Goal: Obtain resource: Download file/media

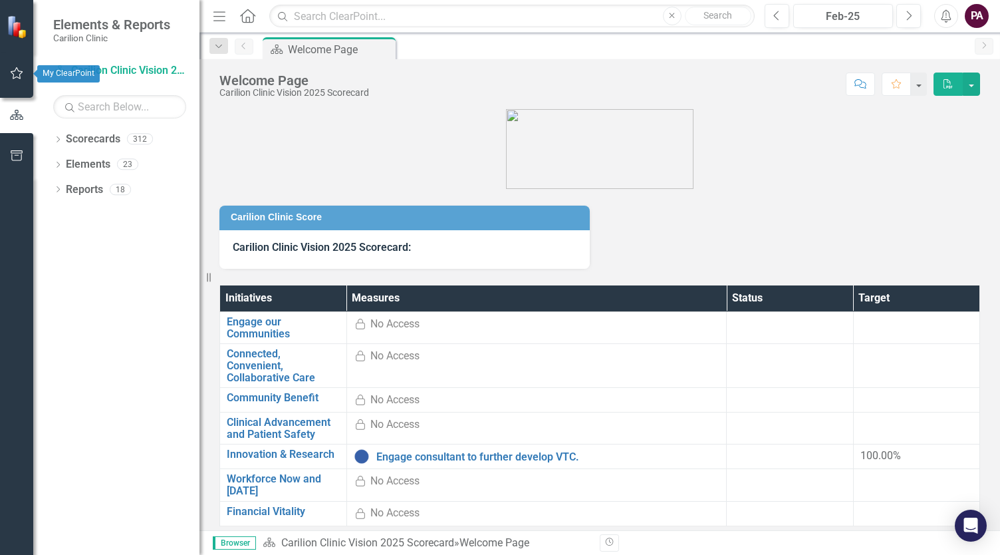
click at [13, 72] on icon "button" at bounding box center [17, 73] width 14 height 11
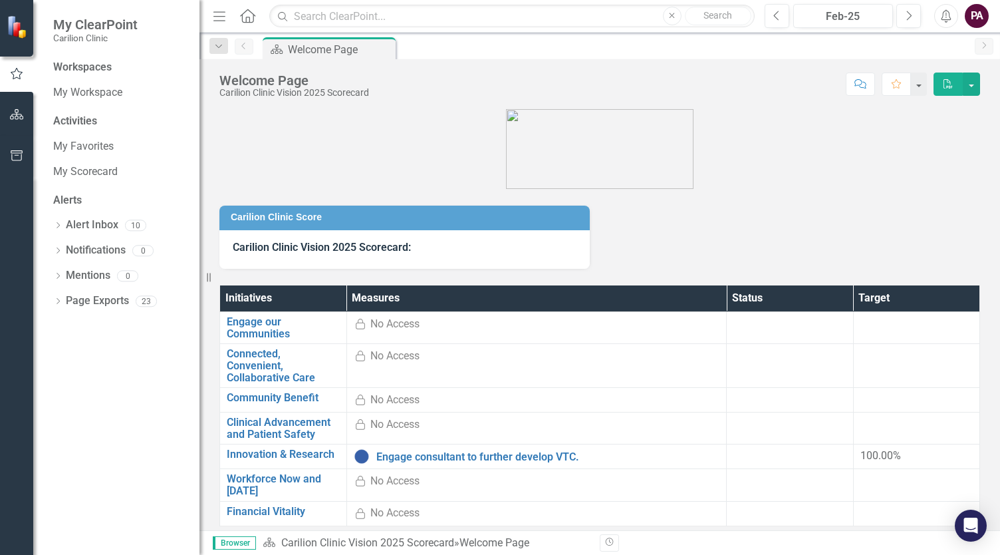
click at [52, 142] on div "Workspaces My Workspace Activities My Favorites My Scorecard Alerts Dropdown Al…" at bounding box center [116, 307] width 166 height 495
click at [64, 145] on link "My Favorites" at bounding box center [119, 146] width 133 height 15
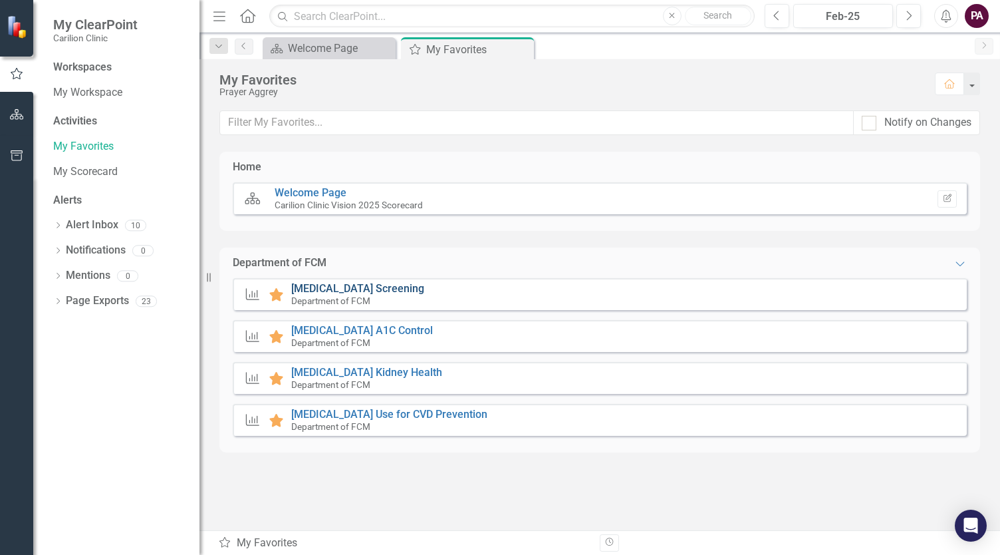
click at [400, 284] on link "[MEDICAL_DATA] Screening" at bounding box center [357, 288] width 133 height 13
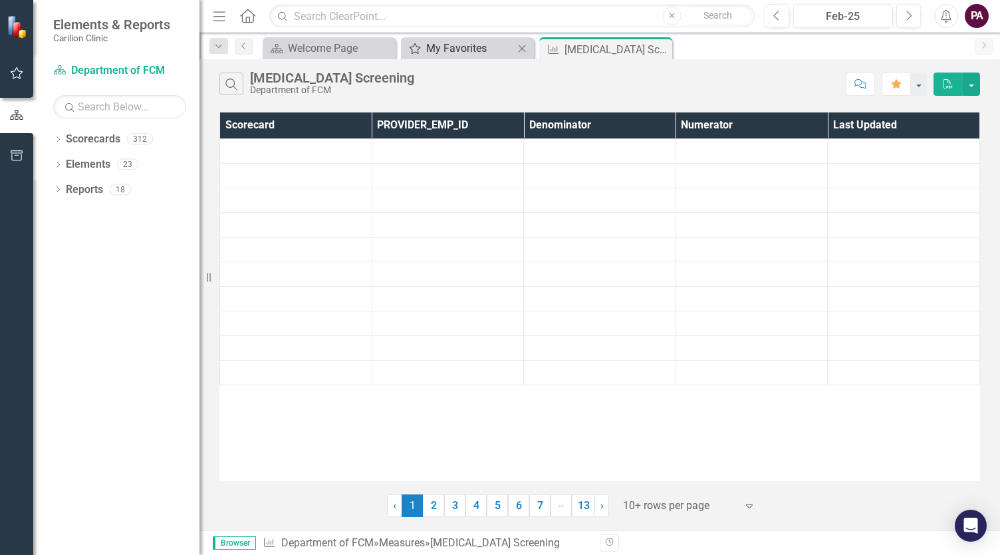
click at [422, 49] on link "My Favorites My Favorites" at bounding box center [459, 48] width 110 height 17
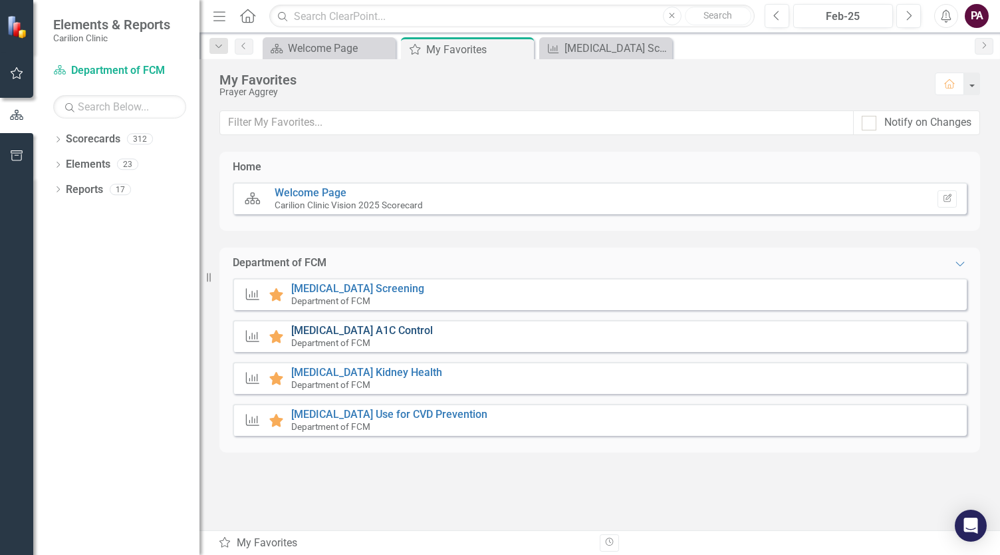
click at [333, 328] on link "[MEDICAL_DATA] A1C Control" at bounding box center [362, 330] width 142 height 13
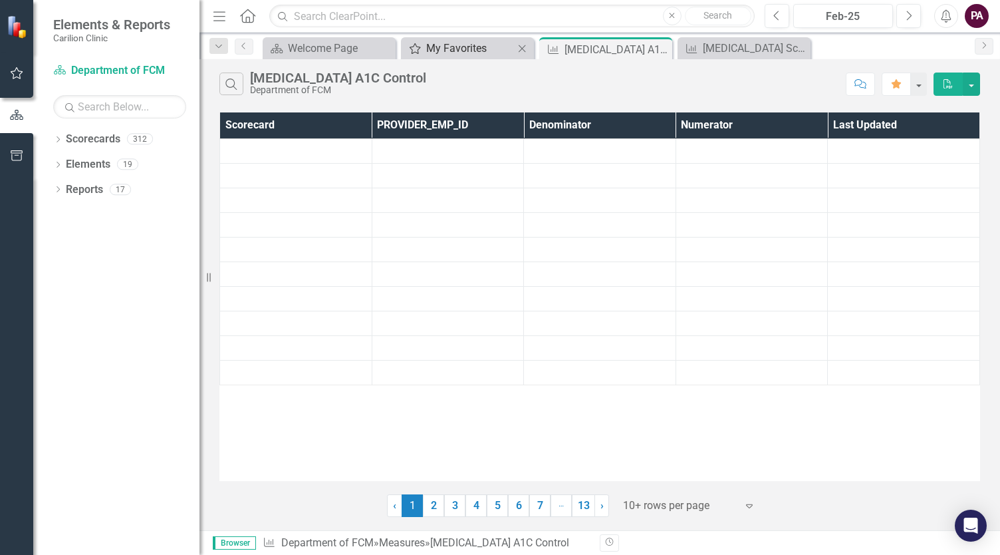
click at [439, 40] on div "My Favorites" at bounding box center [470, 48] width 88 height 17
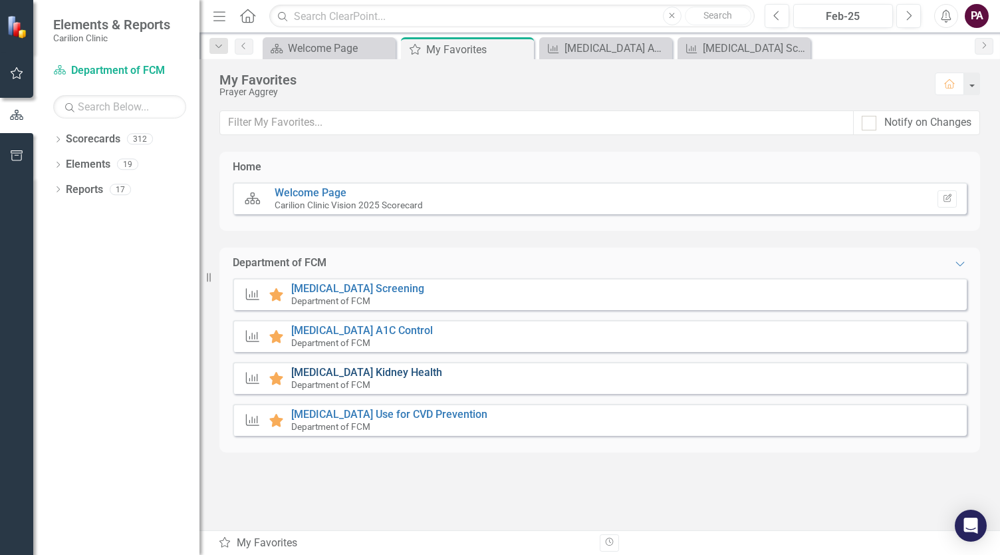
click at [365, 371] on link "[MEDICAL_DATA] Kidney Health" at bounding box center [366, 372] width 151 height 13
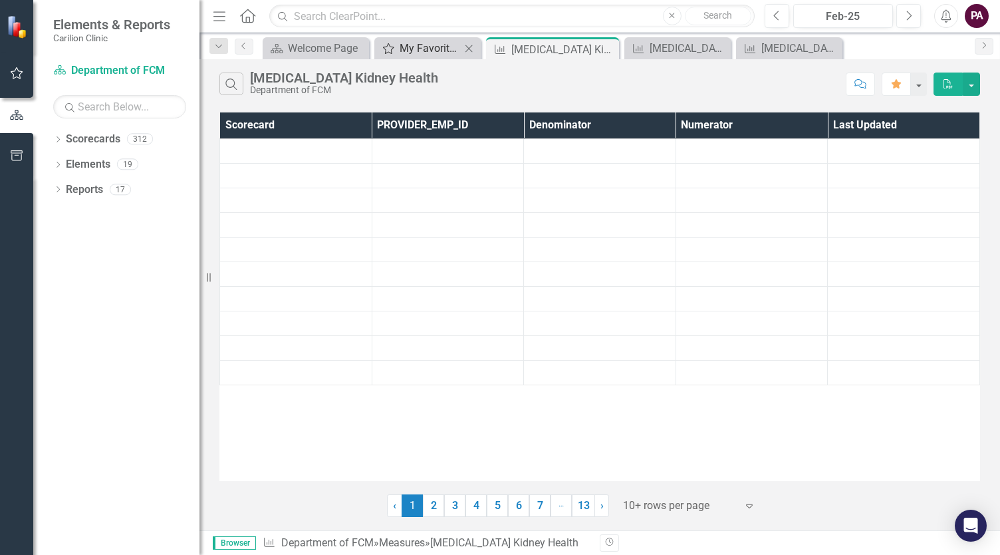
click at [418, 41] on div "My Favorites" at bounding box center [430, 48] width 61 height 17
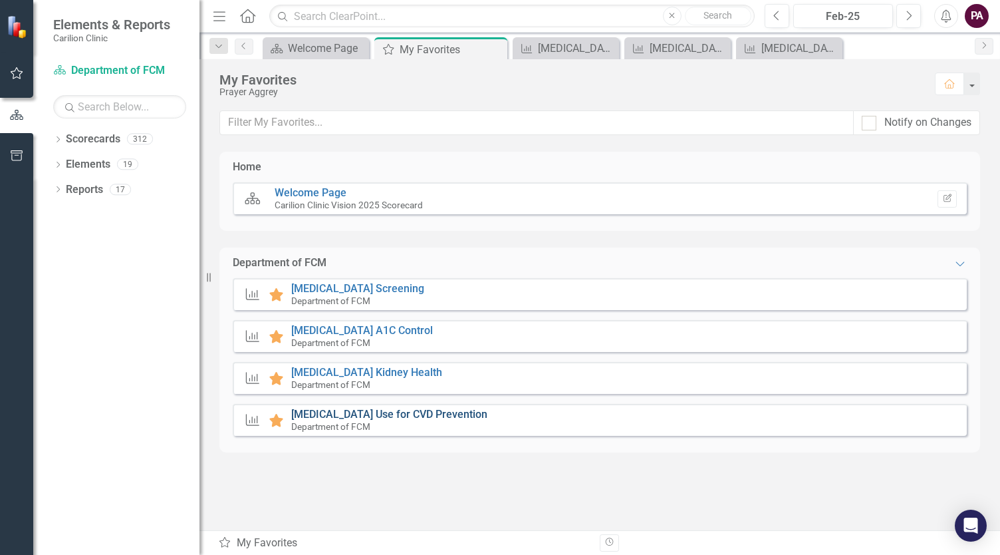
click at [346, 413] on link "[MEDICAL_DATA] Use for CVD Prevention" at bounding box center [389, 414] width 196 height 13
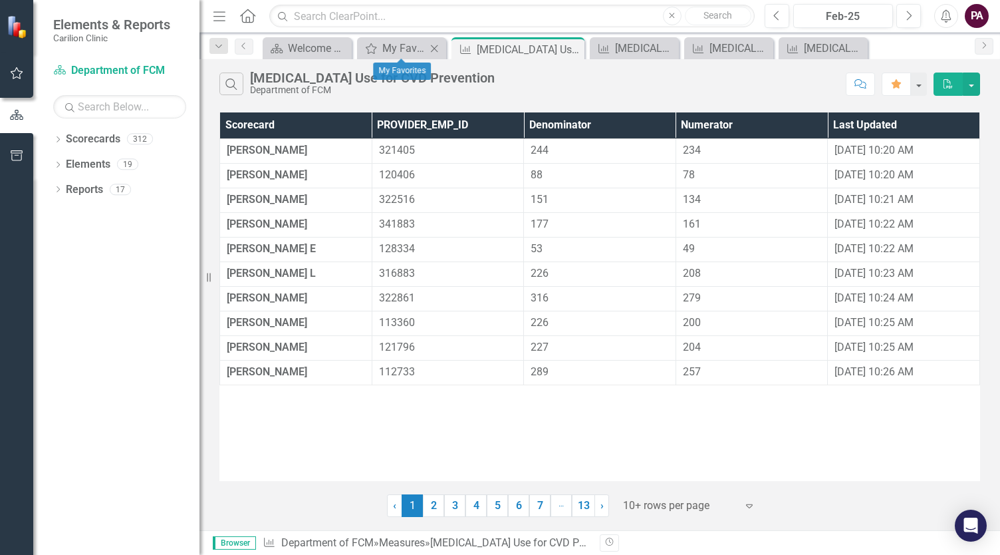
click at [437, 47] on icon "Close" at bounding box center [434, 48] width 13 height 11
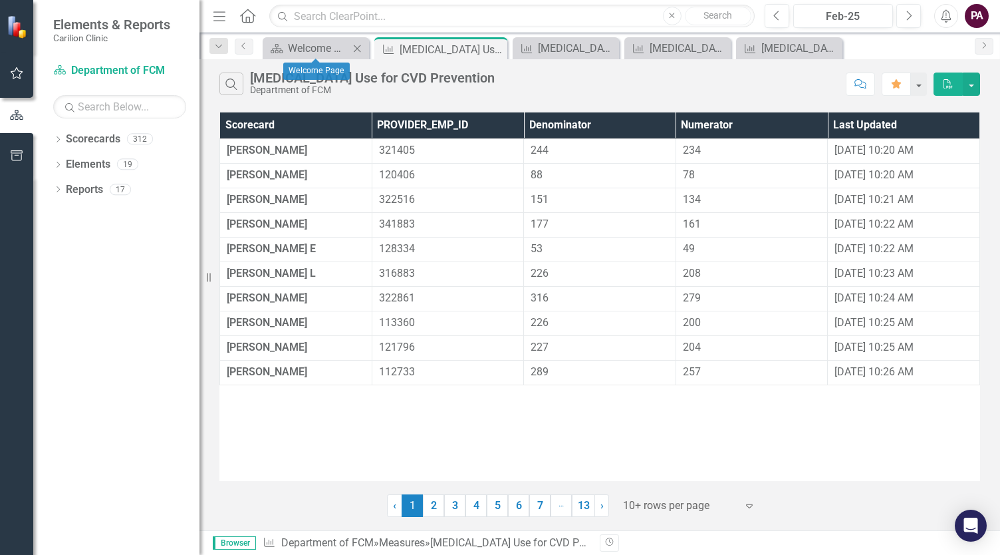
click at [360, 47] on icon "Close" at bounding box center [356, 48] width 13 height 11
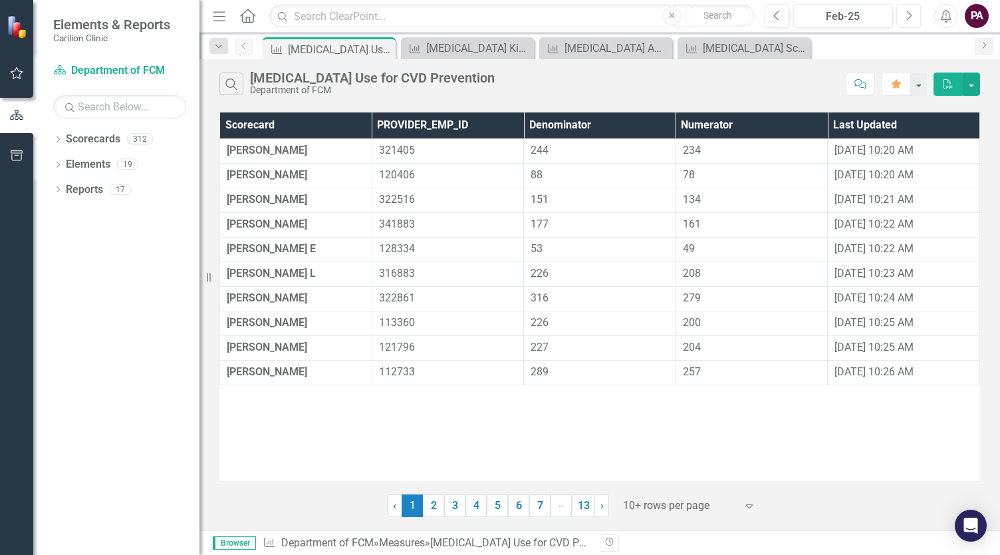
click at [912, 11] on icon "Next" at bounding box center [908, 16] width 7 height 12
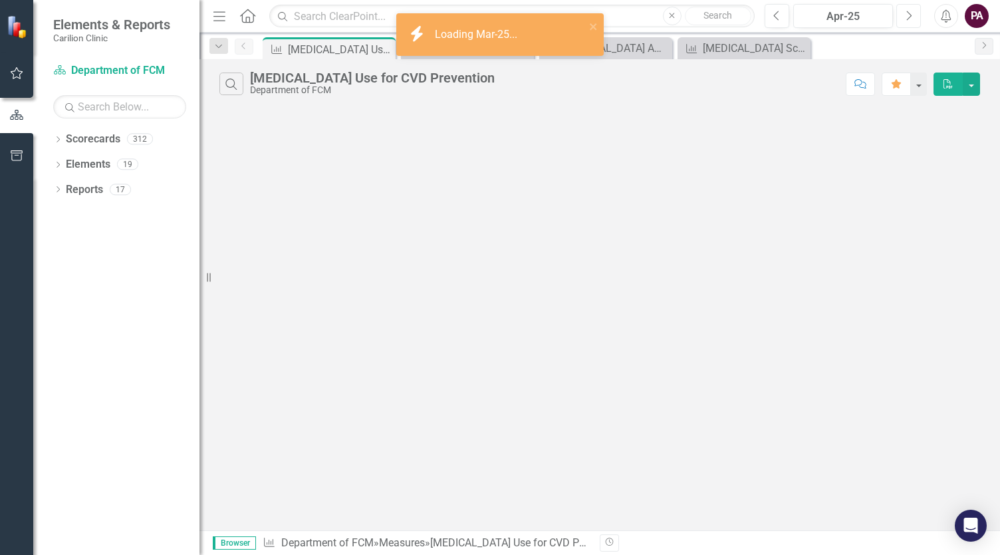
click at [912, 11] on icon "Next" at bounding box center [908, 16] width 7 height 12
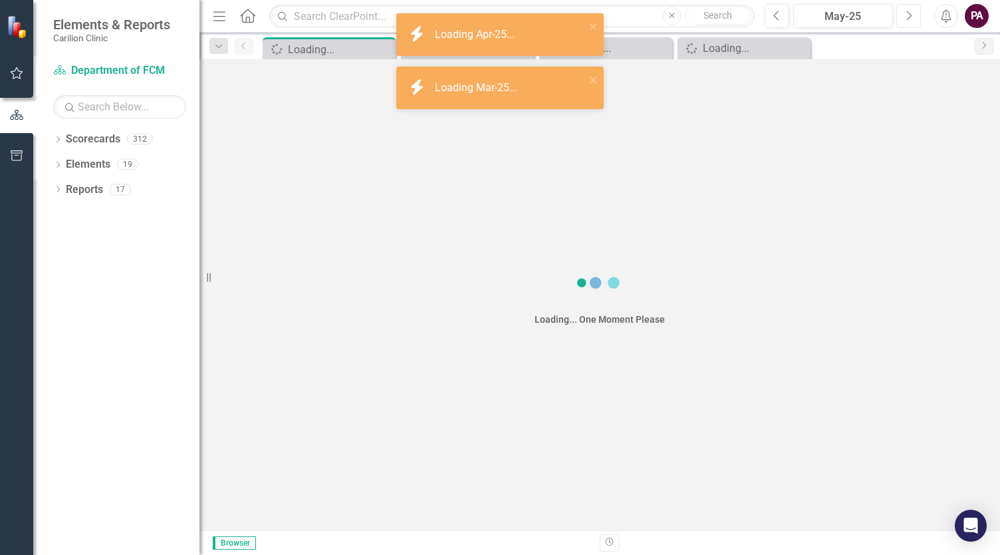
click at [912, 11] on icon "Next" at bounding box center [908, 16] width 7 height 12
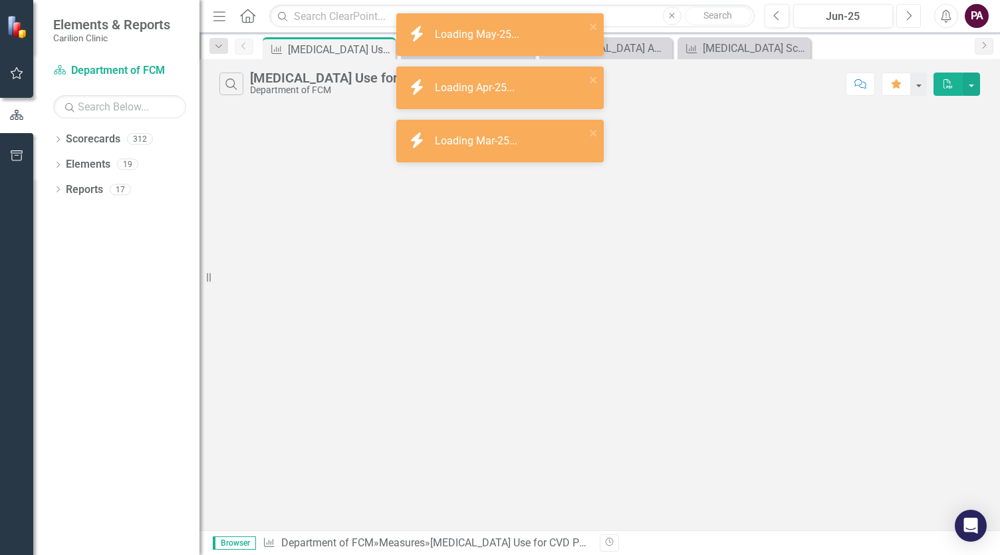
click at [912, 11] on icon "Next" at bounding box center [908, 16] width 7 height 12
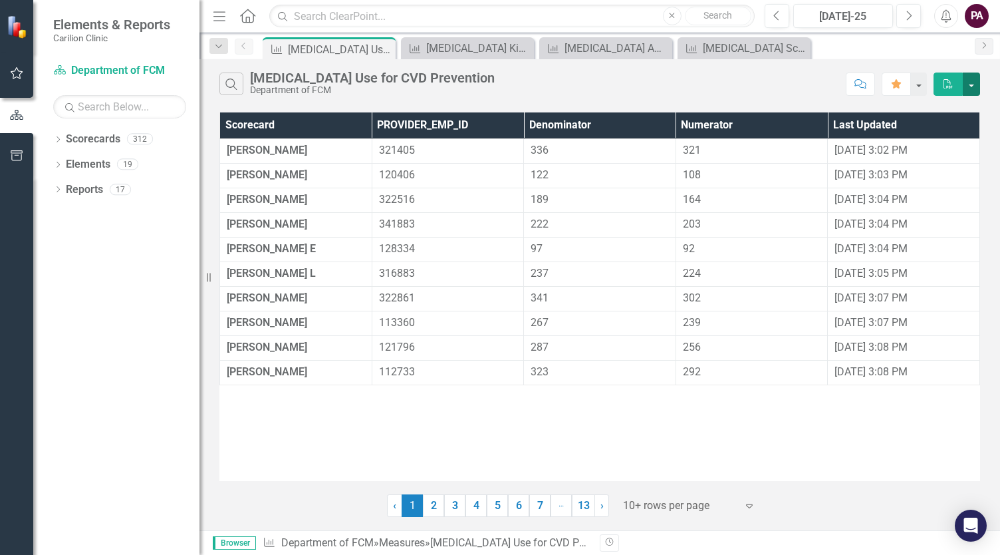
click at [969, 83] on button "button" at bounding box center [971, 83] width 17 height 23
click at [937, 132] on link "Excel Export to Excel" at bounding box center [926, 132] width 105 height 25
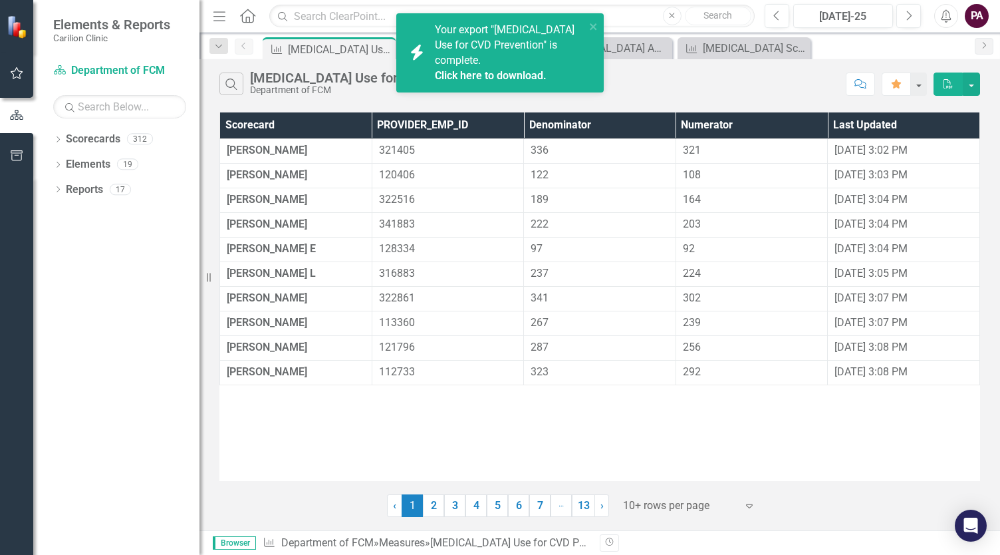
click at [477, 55] on div "icon.bolt Your export "[MEDICAL_DATA] Use for CVD Prevention" is complete. Clic…" at bounding box center [500, 58] width 213 height 95
click at [652, 99] on div "Search [MEDICAL_DATA] Use for CVD Prevention Department of FCM Comment Favorite…" at bounding box center [599, 80] width 801 height 43
click at [739, 49] on div "[MEDICAL_DATA] Screening" at bounding box center [747, 48] width 88 height 17
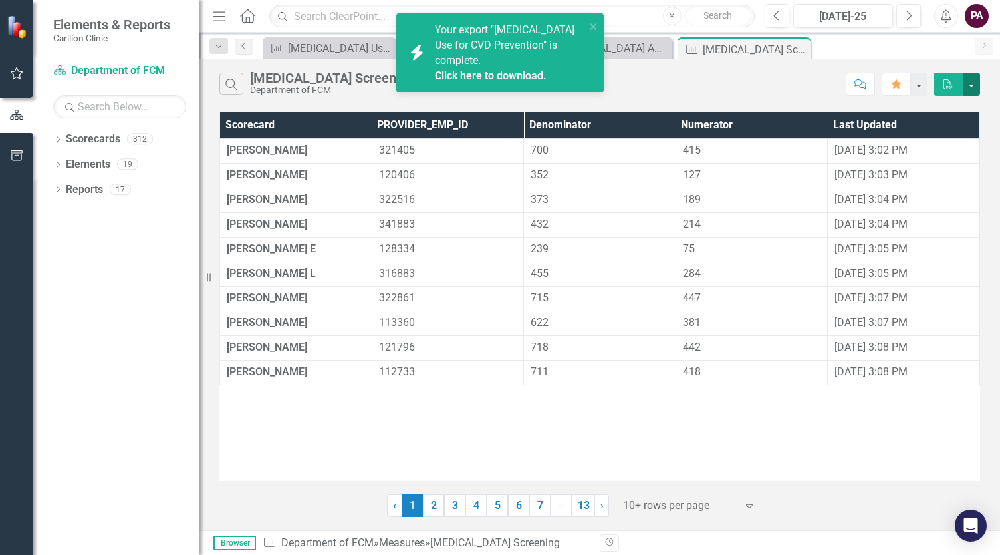
click at [975, 89] on button "button" at bounding box center [971, 83] width 17 height 23
click at [946, 139] on link "Excel Export to Excel" at bounding box center [926, 132] width 105 height 25
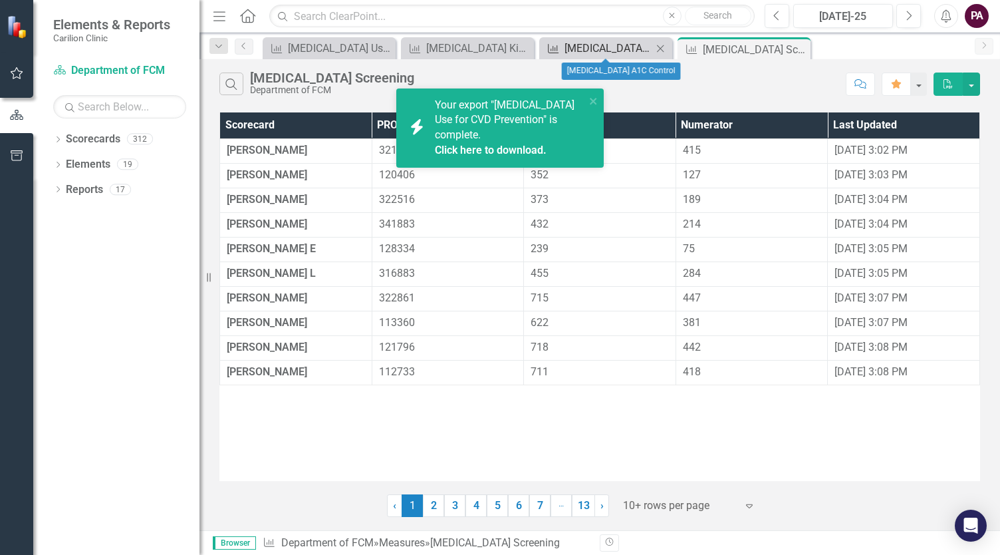
click at [619, 56] on div "[MEDICAL_DATA] A1C Control" at bounding box center [609, 48] width 88 height 17
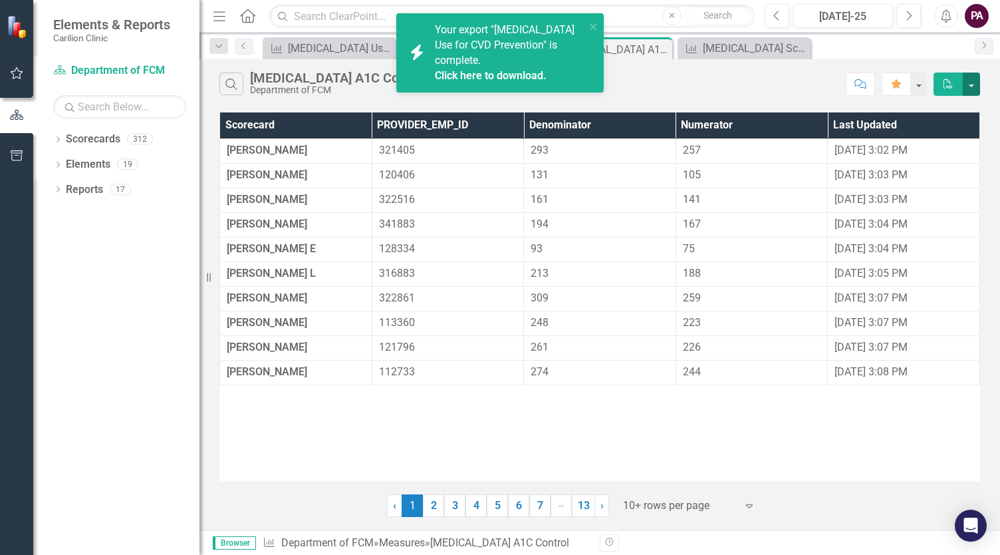
click at [970, 88] on button "button" at bounding box center [971, 83] width 17 height 23
click at [922, 136] on link "Excel Export to Excel" at bounding box center [926, 132] width 105 height 25
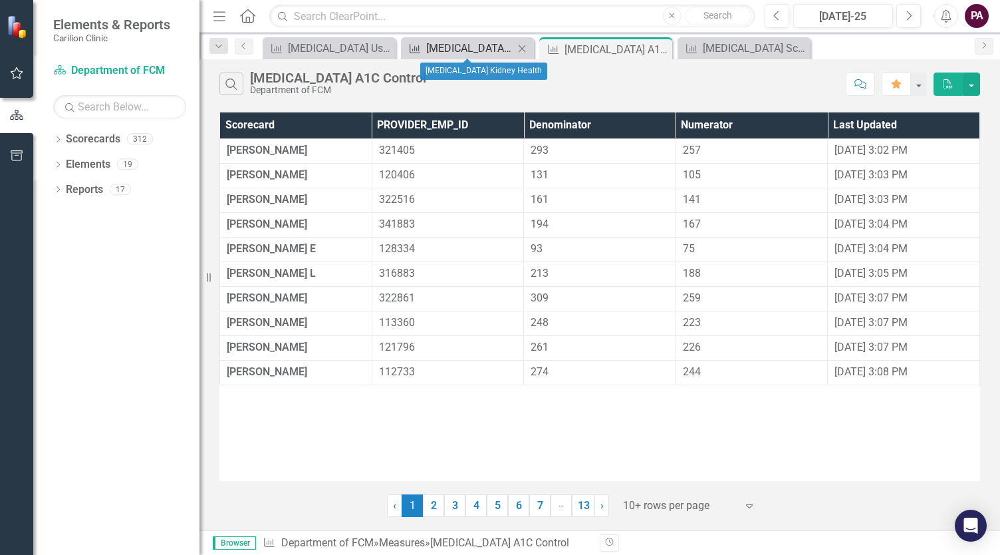
click at [440, 45] on div "[MEDICAL_DATA] Kidney Health" at bounding box center [470, 48] width 88 height 17
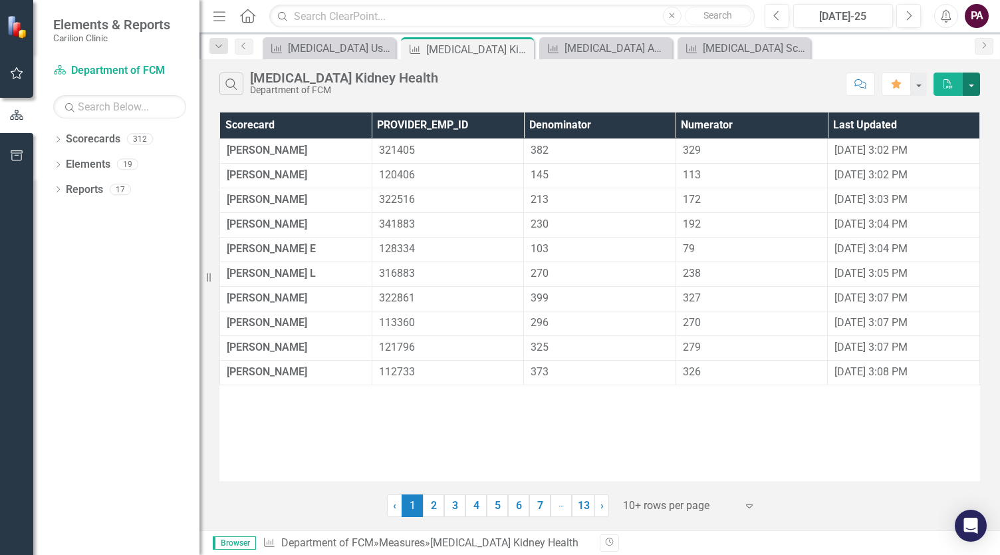
click at [976, 82] on button "button" at bounding box center [971, 83] width 17 height 23
click at [950, 132] on link "Excel Export to Excel" at bounding box center [926, 132] width 105 height 25
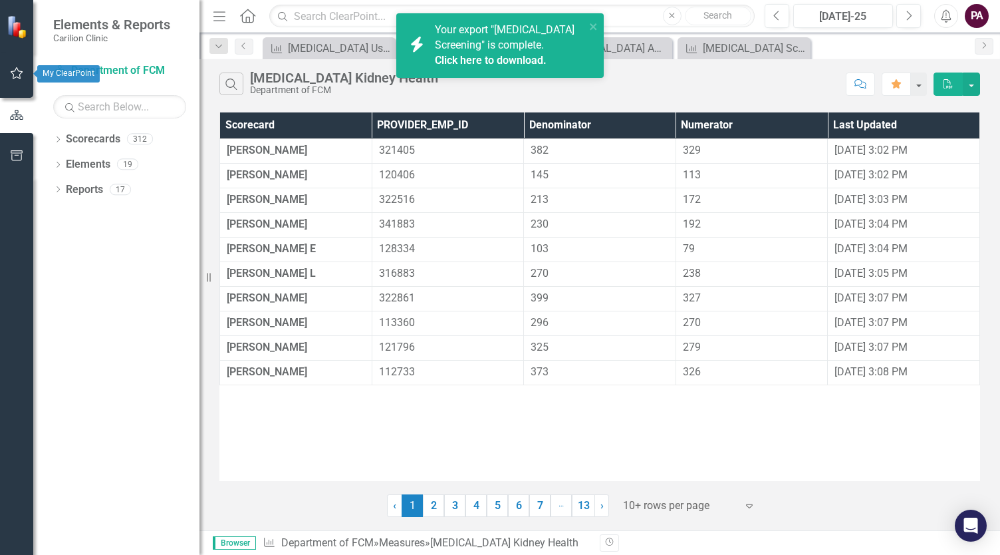
click at [23, 80] on button "button" at bounding box center [17, 74] width 30 height 28
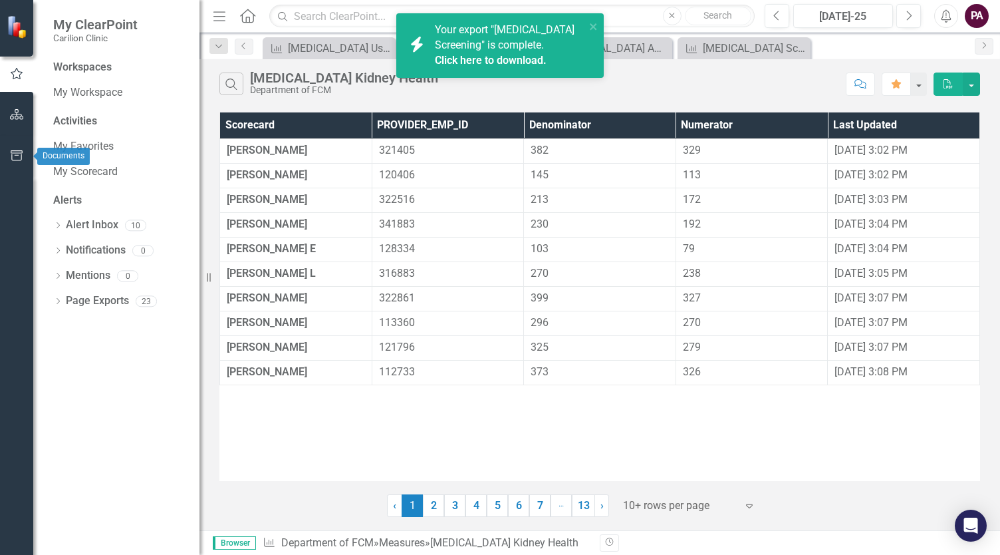
click at [21, 162] on button "button" at bounding box center [17, 156] width 30 height 28
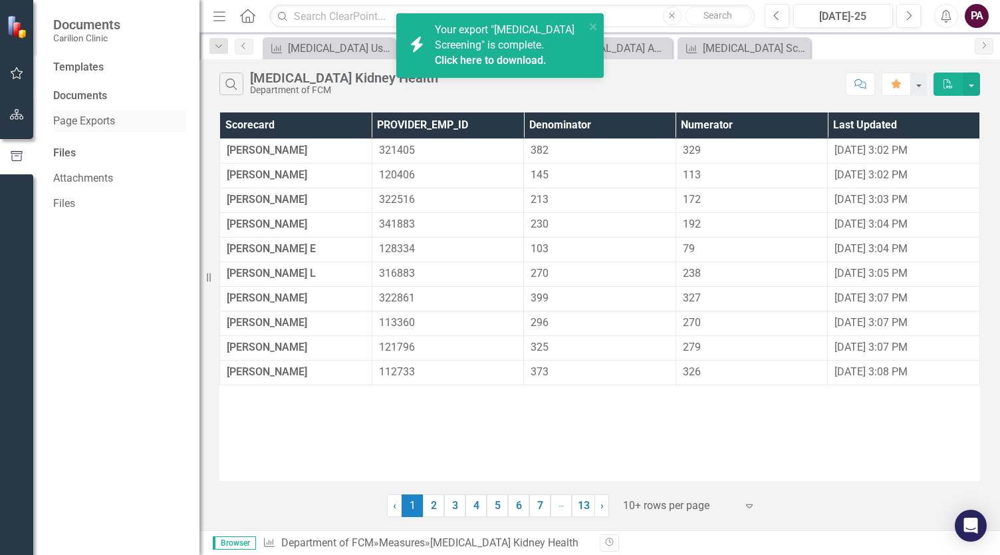
click at [94, 128] on link "Page Exports" at bounding box center [119, 121] width 133 height 15
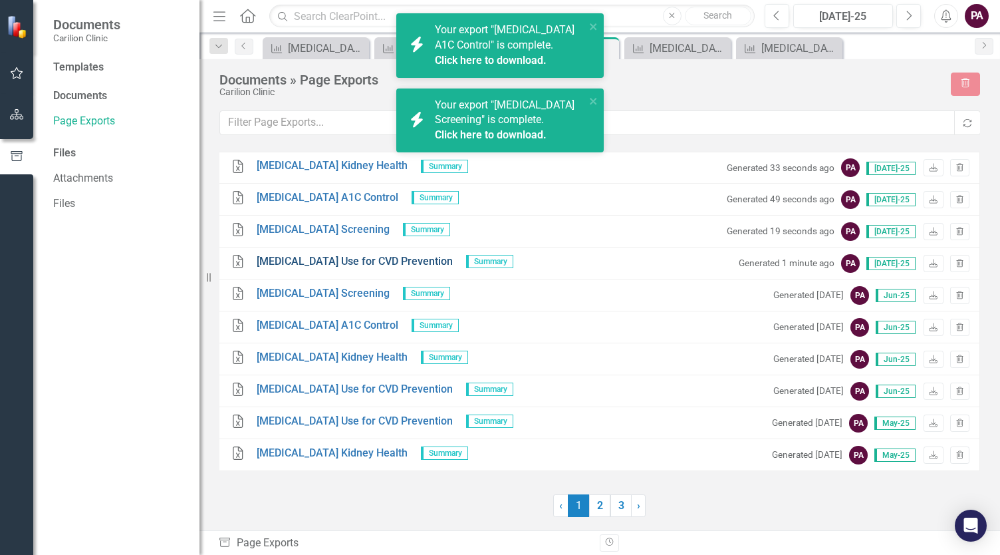
click at [338, 262] on link "[MEDICAL_DATA] Use for CVD Prevention" at bounding box center [355, 261] width 196 height 15
click at [306, 223] on link "[MEDICAL_DATA] Screening" at bounding box center [323, 229] width 133 height 15
click at [313, 198] on link "[MEDICAL_DATA] A1C Control" at bounding box center [328, 197] width 142 height 15
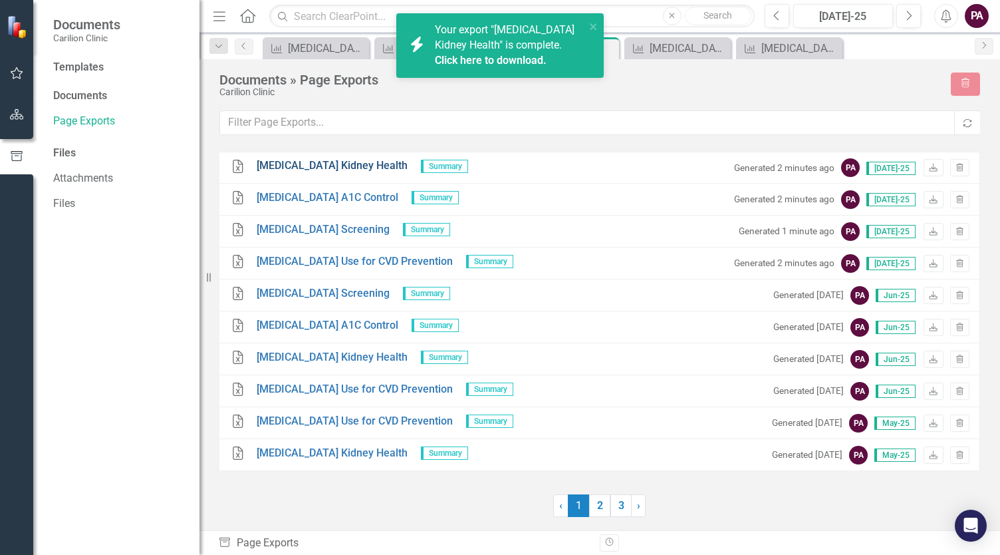
click at [329, 164] on link "[MEDICAL_DATA] Kidney Health" at bounding box center [332, 165] width 151 height 15
